Goal: Task Accomplishment & Management: Complete application form

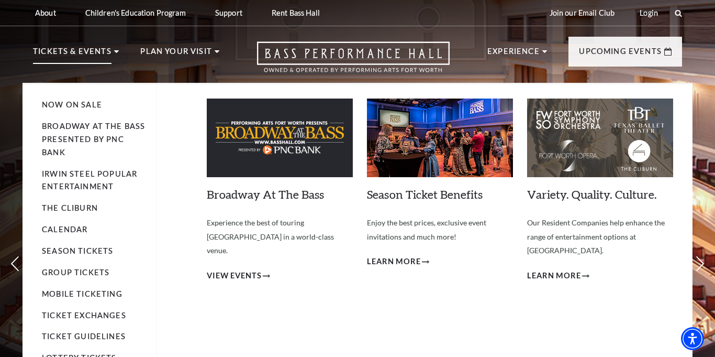
click at [305, 153] on img at bounding box center [280, 137] width 146 height 79
click at [237, 269] on span "View Events" at bounding box center [234, 275] width 55 height 13
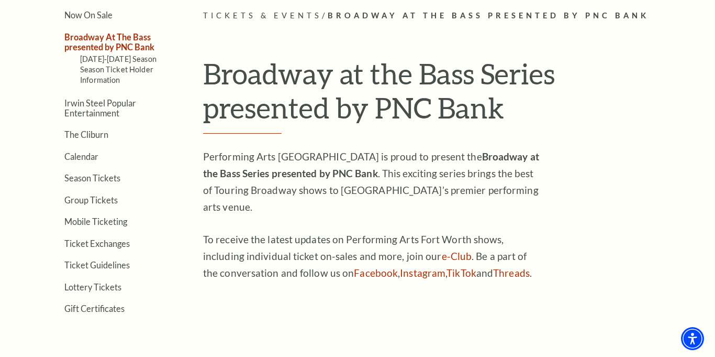
scroll to position [268, 0]
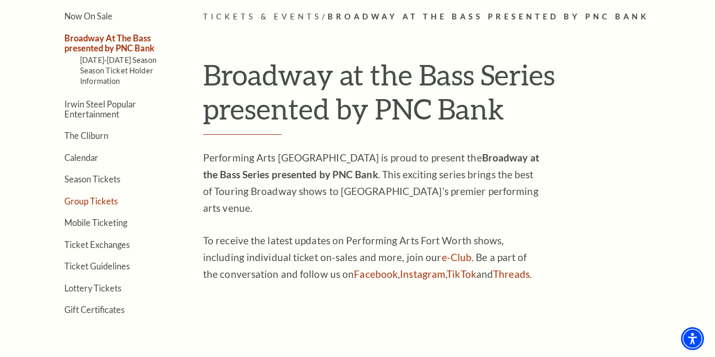
click at [92, 202] on link "Group Tickets" at bounding box center [90, 201] width 53 height 10
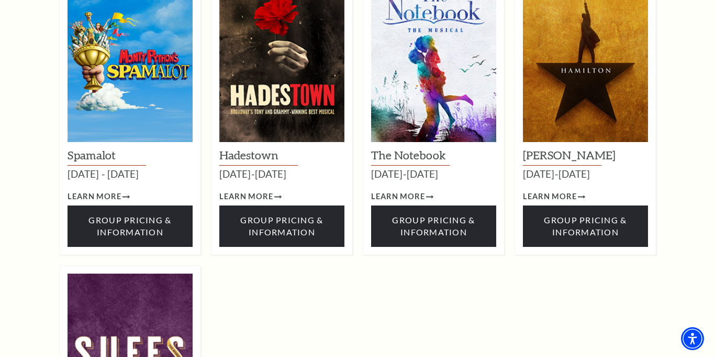
scroll to position [1443, 0]
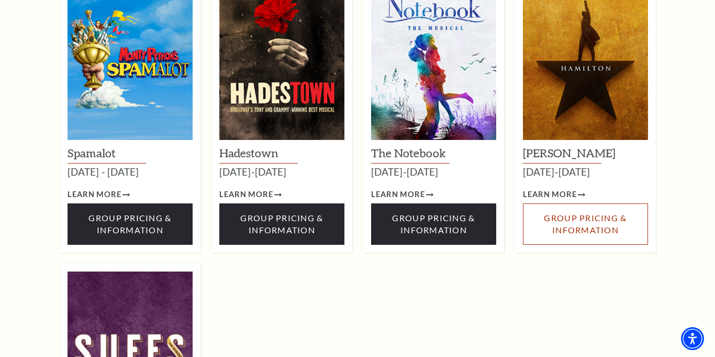
click at [579, 213] on span "Group Pricing & Information" at bounding box center [585, 223] width 83 height 21
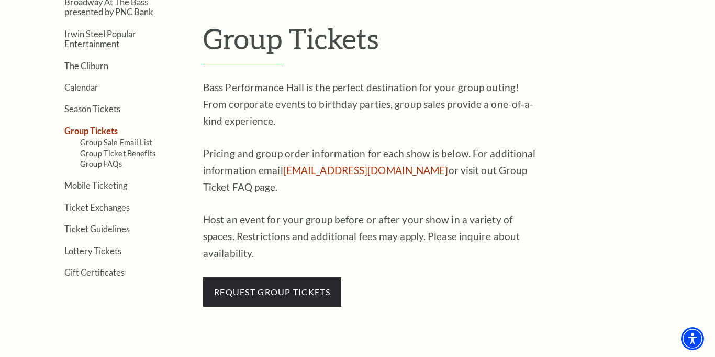
scroll to position [302, 0]
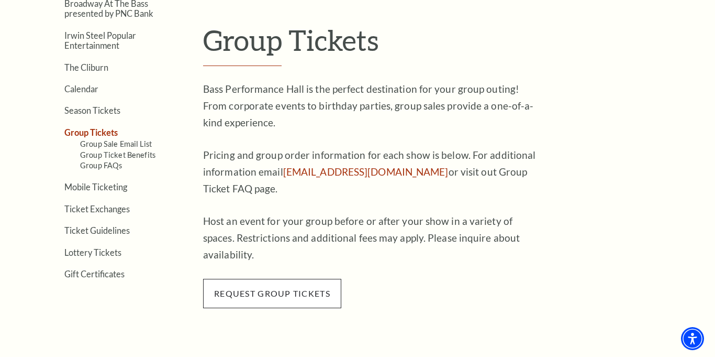
click at [275, 279] on span "request group tickets" at bounding box center [272, 293] width 138 height 29
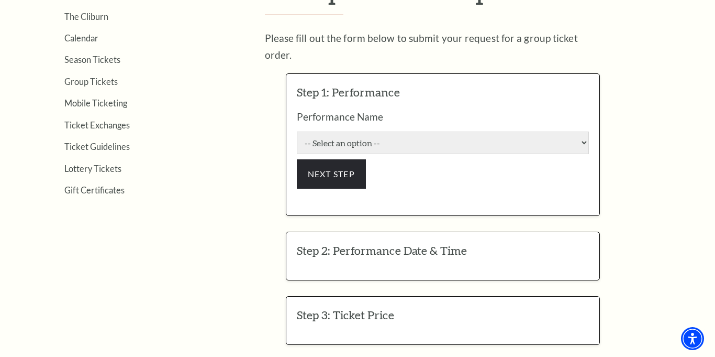
scroll to position [357, 0]
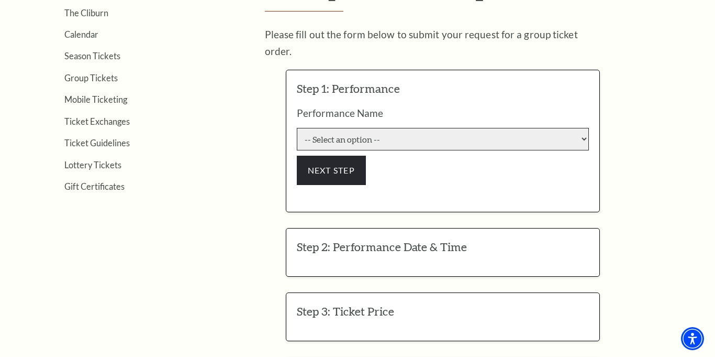
click at [438, 128] on select "-- Select an option -- Life of Pi Lyle Lovett and His Acoustic Group The Addams…" at bounding box center [443, 139] width 292 height 23
select select "6208"
click at [297, 128] on select "-- Select an option -- Life of Pi Lyle Lovett and His Acoustic Group The Addams…" at bounding box center [443, 139] width 292 height 23
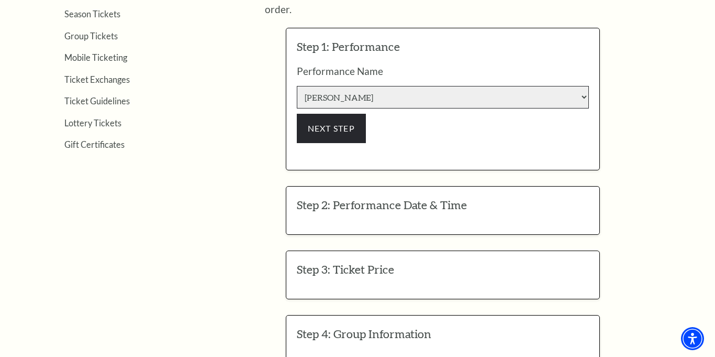
scroll to position [399, 0]
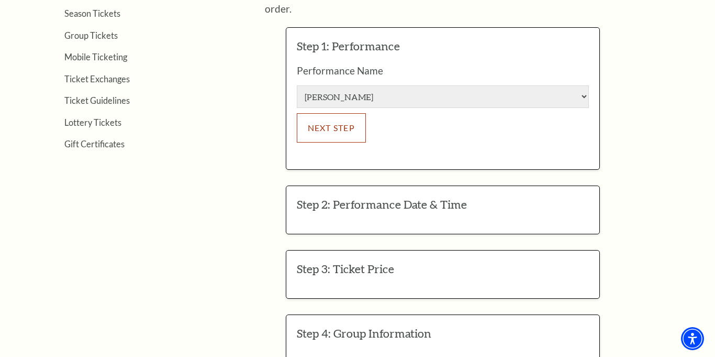
click at [334, 116] on button "NEXT STEP" at bounding box center [332, 127] width 70 height 29
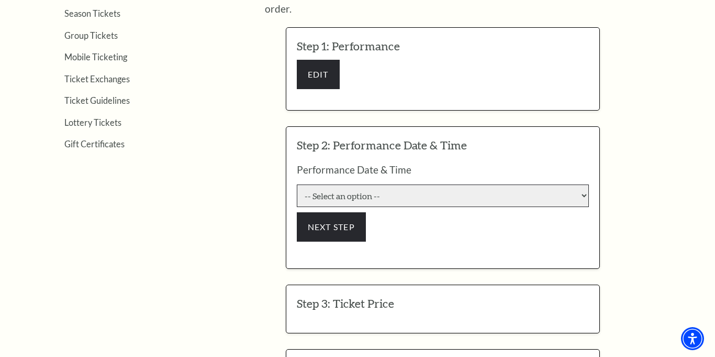
click at [337, 184] on select "-- Select an option -- 9/23/2025 7:30:00 PM 9/24/2025 7:30:00 PM 9/25/2025 7:30…" at bounding box center [443, 195] width 292 height 23
select select "6313"
click input "Premium $149.00" at bounding box center [0, 0] width 0 height 0
click at [297, 184] on select "-- Select an option -- 9/23/2025 7:30:00 PM 9/24/2025 7:30:00 PM 9/25/2025 7:30…" at bounding box center [443, 195] width 292 height 23
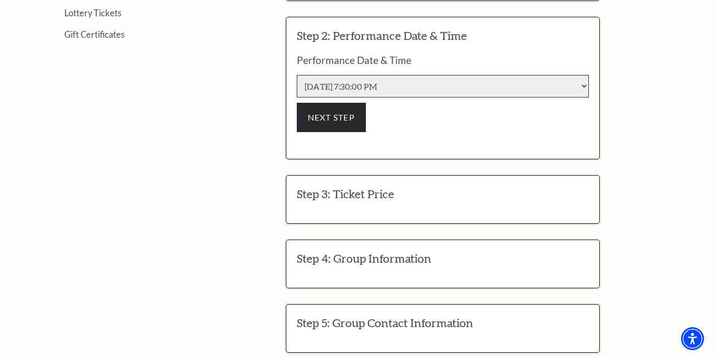
scroll to position [525, 0]
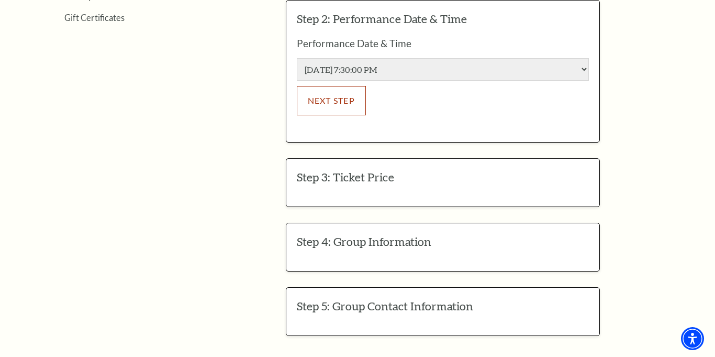
click at [353, 86] on button "NEXT STEP" at bounding box center [332, 100] width 70 height 29
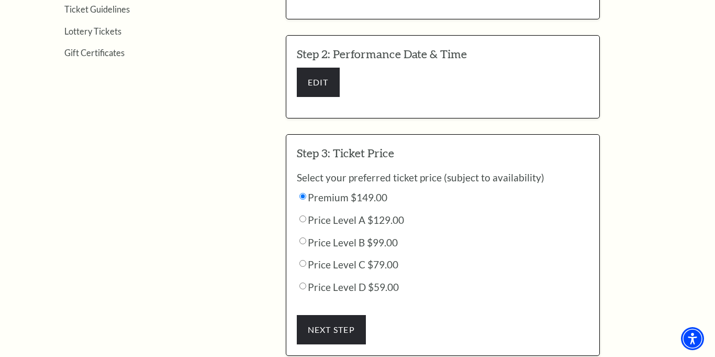
scroll to position [491, 0]
click at [322, 67] on button "EDIT" at bounding box center [318, 81] width 43 height 29
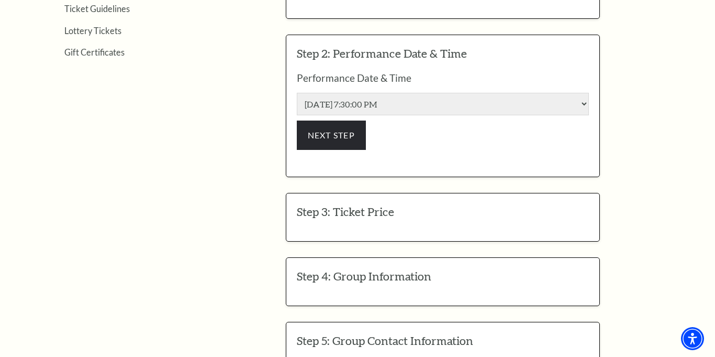
click at [325, 204] on h3 "Step 3: Ticket Price" at bounding box center [443, 212] width 292 height 16
click at [313, 120] on button "NEXT STEP" at bounding box center [332, 134] width 70 height 29
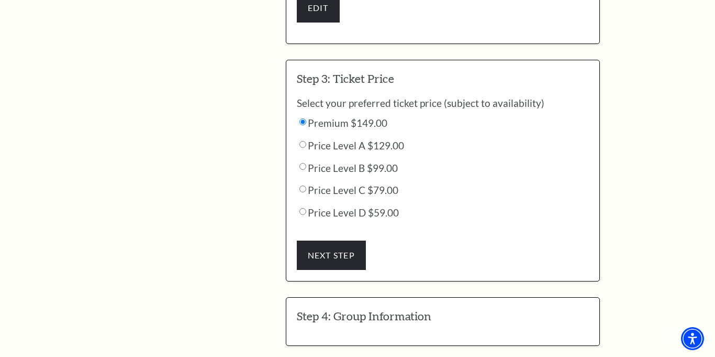
scroll to position [570, 0]
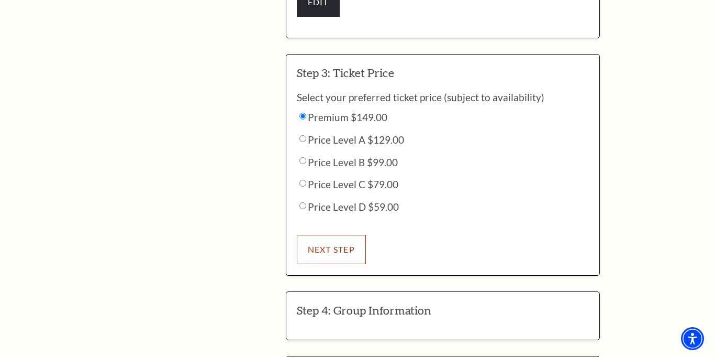
click at [312, 235] on button "NEXT STEP" at bounding box center [332, 249] width 70 height 29
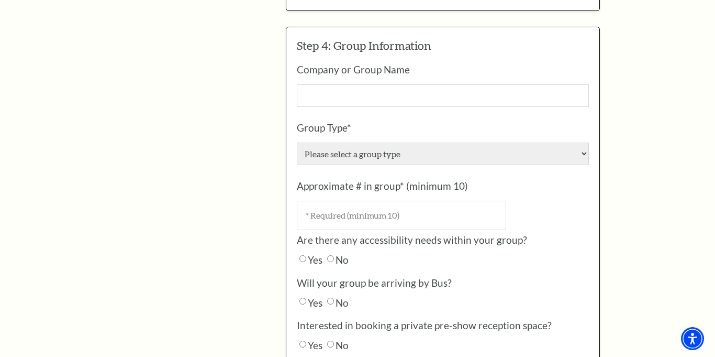
scroll to position [695, 0]
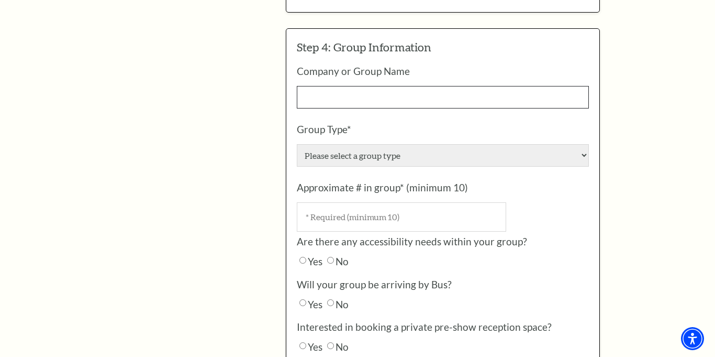
click at [382, 86] on input "Company or Group Name" at bounding box center [443, 97] width 292 height 23
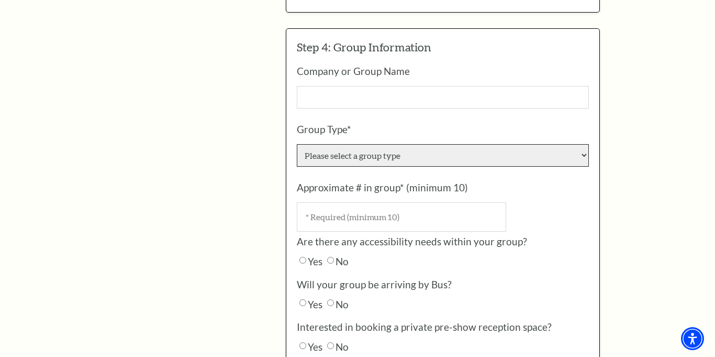
click at [389, 144] on select "Please select a group type Church / Religious Organization Corporate College / …" at bounding box center [443, 155] width 292 height 23
select select "Other"
click at [297, 144] on select "Please select a group type Church / Religious Organization Corporate College / …" at bounding box center [443, 155] width 292 height 23
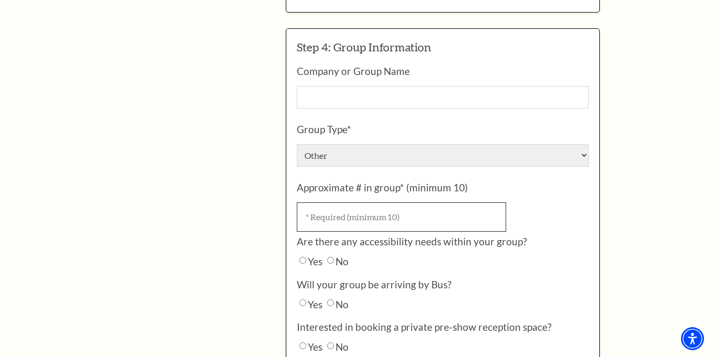
click at [352, 202] on input "Approximate # in group* (minimum 10)" at bounding box center [401, 216] width 209 height 29
type input "3"
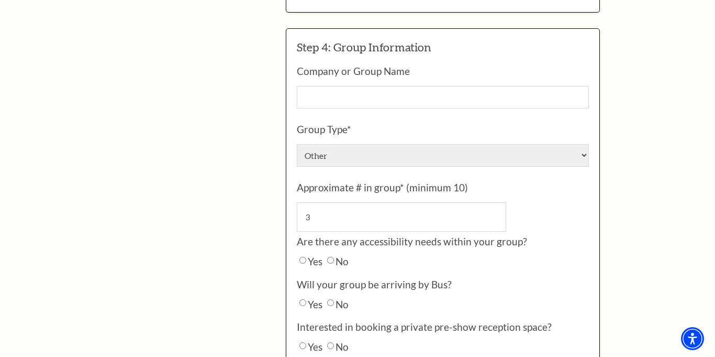
click at [333, 242] on div "Are there any accessibility needs within your group? Yes No" at bounding box center [443, 252] width 292 height 32
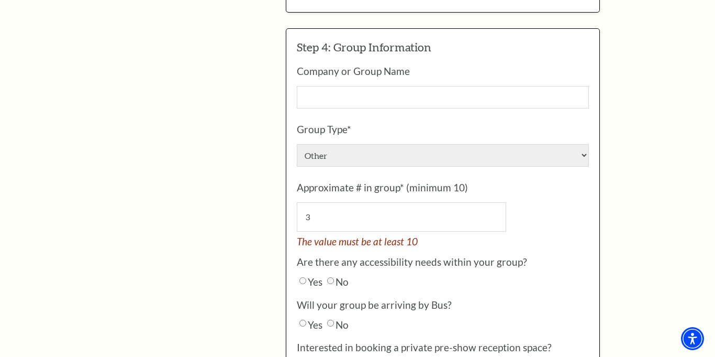
scroll to position [748, 0]
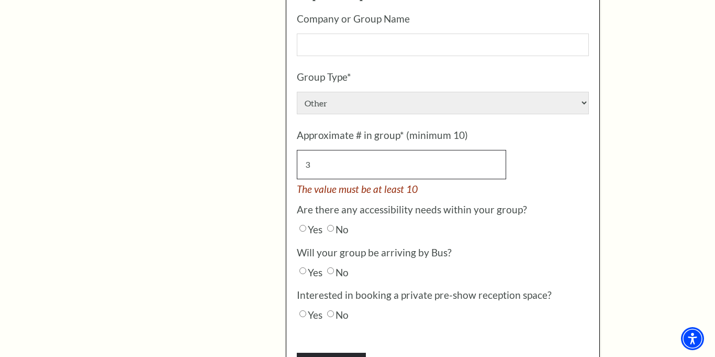
click at [345, 150] on input "3" at bounding box center [401, 164] width 209 height 29
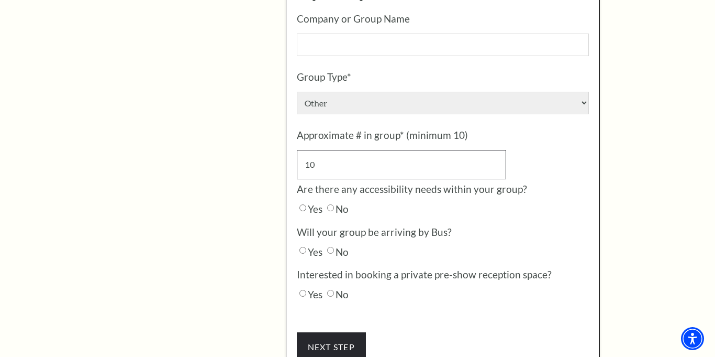
type input "10"
click at [333, 203] on label "No" at bounding box center [337, 209] width 24 height 12
click at [333, 204] on input "No" at bounding box center [330, 207] width 7 height 7
radio input "true"
click at [331, 247] on input "No" at bounding box center [330, 250] width 7 height 7
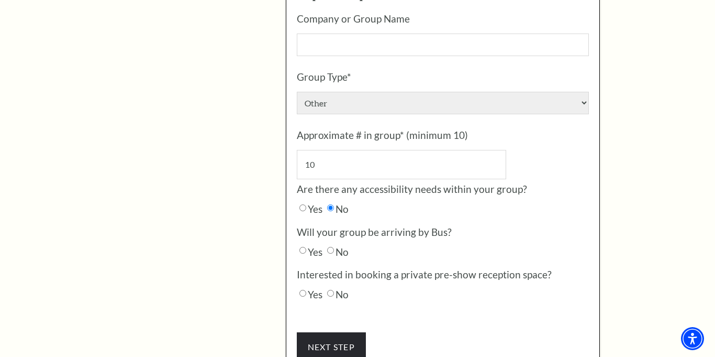
radio input "true"
click at [304, 247] on input "Yes" at bounding box center [303, 250] width 7 height 7
radio input "true"
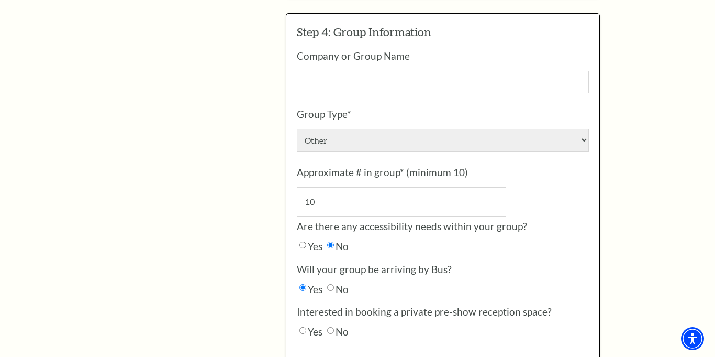
scroll to position [709, 0]
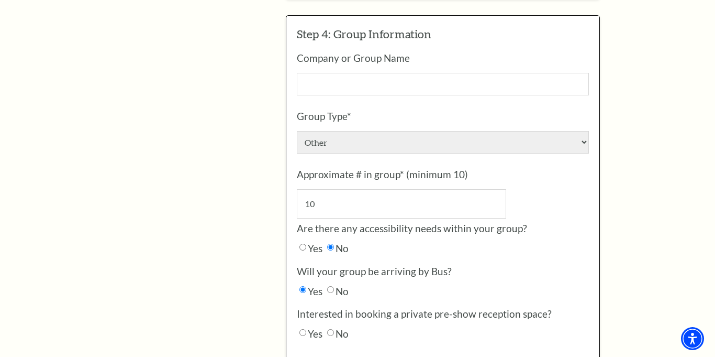
click at [334, 286] on input "No" at bounding box center [330, 289] width 7 height 7
radio input "true"
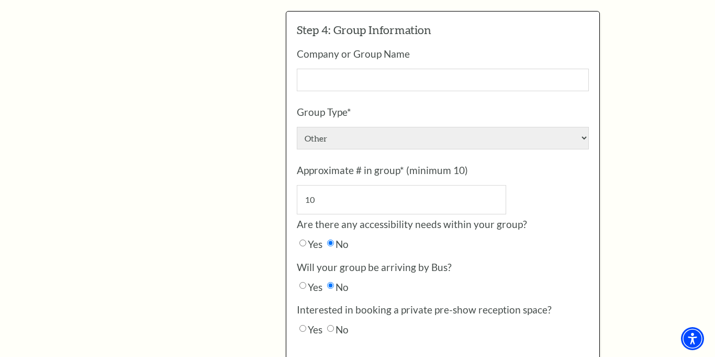
scroll to position [720, 0]
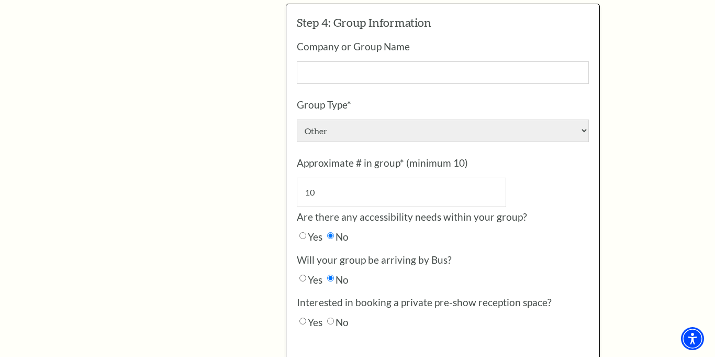
click at [306, 316] on label "Yes" at bounding box center [310, 322] width 26 height 12
click at [306, 317] on input "Yes" at bounding box center [303, 320] width 7 height 7
radio input "true"
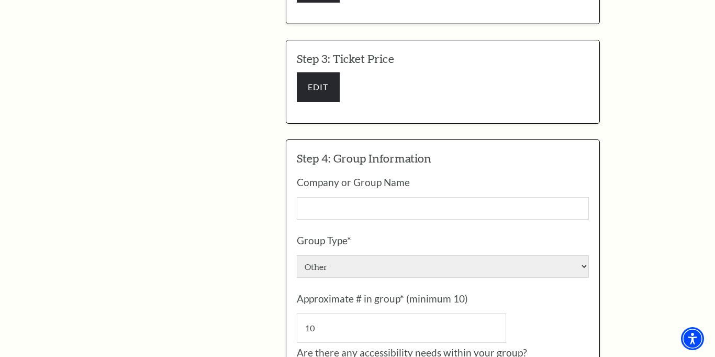
scroll to position [579, 0]
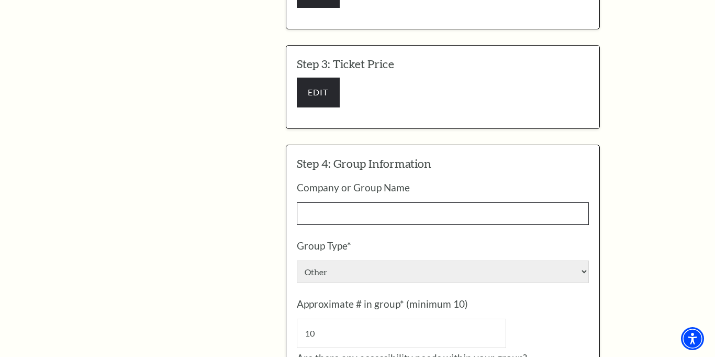
click at [390, 202] on input "Company or Group Name" at bounding box center [443, 213] width 292 height 23
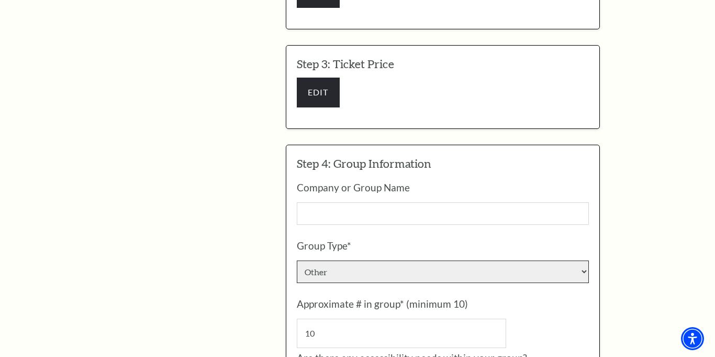
click at [383, 260] on select "Please select a group type Church / Religious Organization Corporate College / …" at bounding box center [443, 271] width 292 height 23
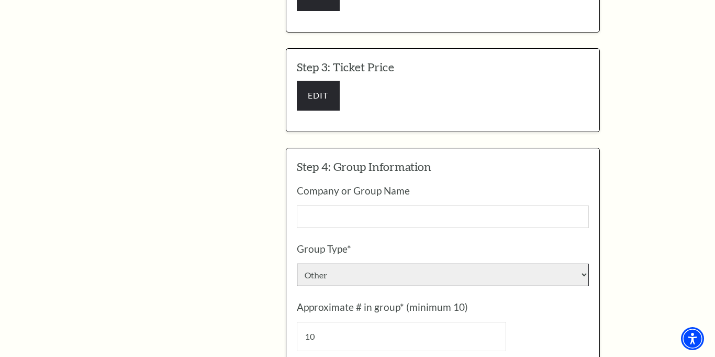
scroll to position [562, 0]
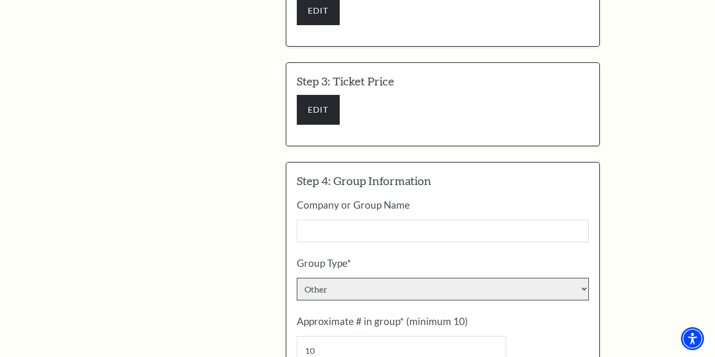
click at [385, 278] on select "Please select a group type Church / Religious Organization Corporate College / …" at bounding box center [443, 289] width 292 height 23
click at [297, 278] on select "Please select a group type Church / Religious Organization Corporate College / …" at bounding box center [443, 289] width 292 height 23
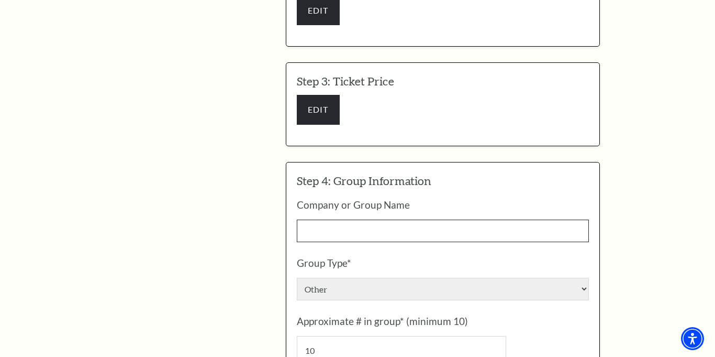
click at [327, 219] on input "Company or Group Name" at bounding box center [443, 230] width 292 height 23
type input "Lilian's Group"
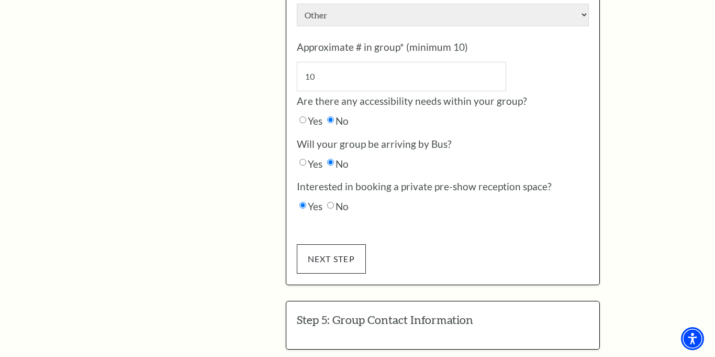
scroll to position [837, 0]
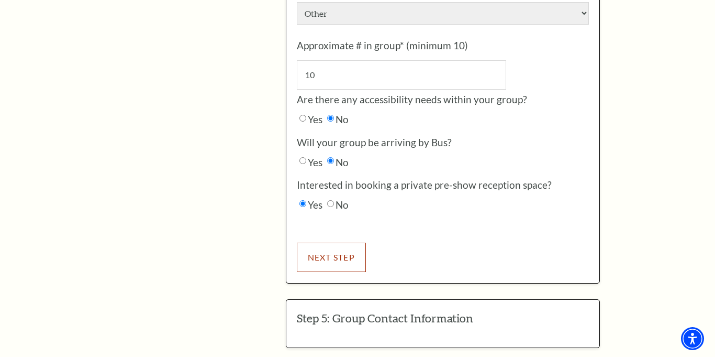
click at [326, 242] on button "NEXT STEP" at bounding box center [332, 256] width 70 height 29
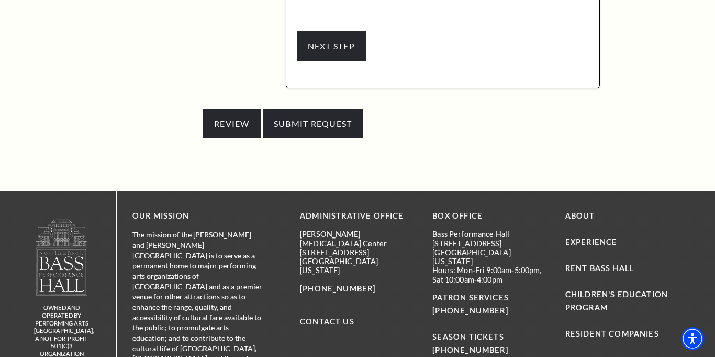
scroll to position [1025, 0]
